Goal: Navigation & Orientation: Find specific page/section

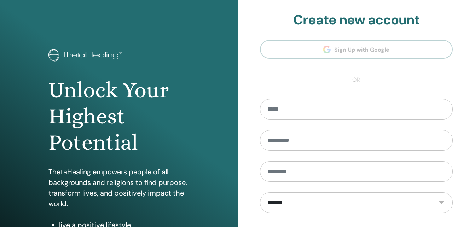
type input "**********"
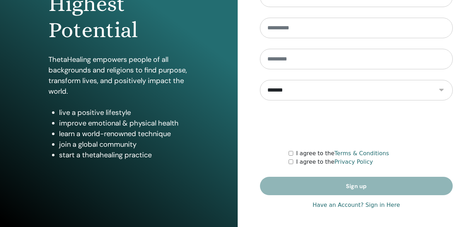
click at [376, 206] on link "Have an Account? Sign in Here" at bounding box center [356, 205] width 87 height 8
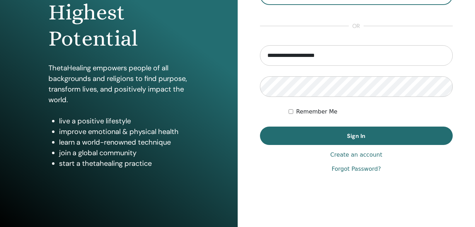
scroll to position [112, 0]
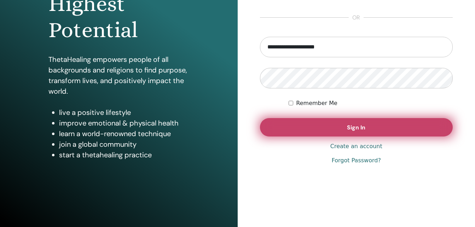
click at [389, 127] on button "Sign In" at bounding box center [356, 127] width 193 height 18
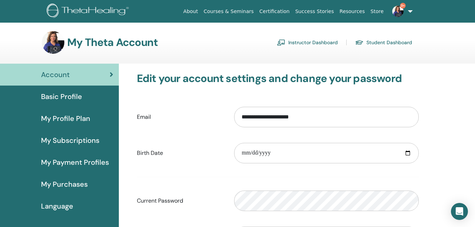
click at [307, 41] on link "Instructor Dashboard" at bounding box center [307, 42] width 61 height 11
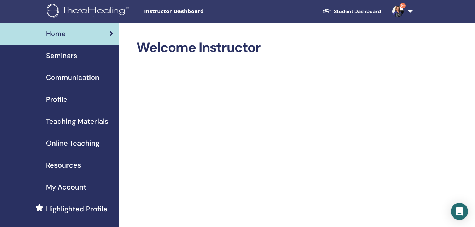
click at [73, 187] on span "My Account" at bounding box center [66, 187] width 40 height 11
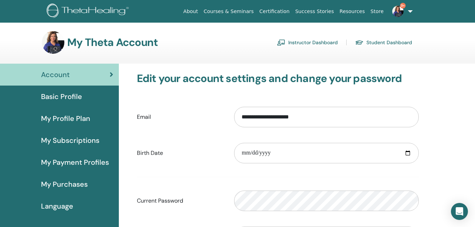
click at [382, 41] on link "Student Dashboard" at bounding box center [383, 42] width 57 height 11
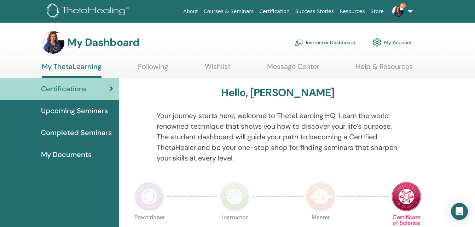
click at [74, 154] on span "My Documents" at bounding box center [66, 154] width 51 height 11
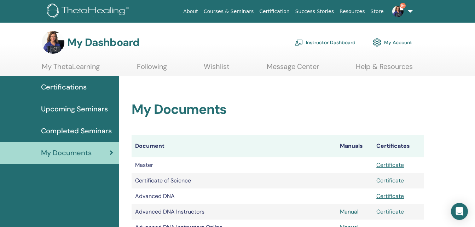
click at [247, 11] on link "Courses & Seminars" at bounding box center [229, 11] width 56 height 13
